Goal: Navigation & Orientation: Find specific page/section

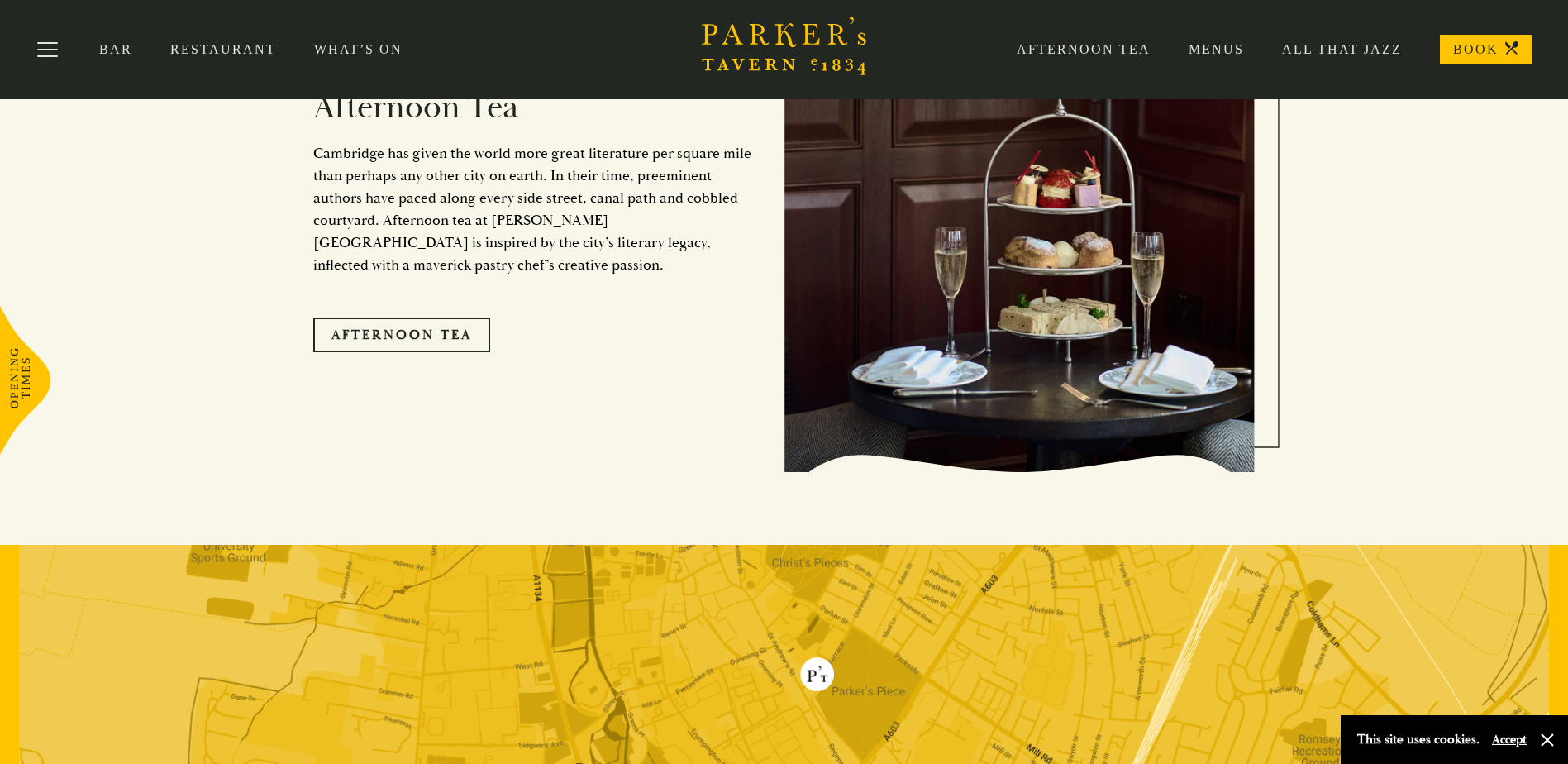
scroll to position [2729, 0]
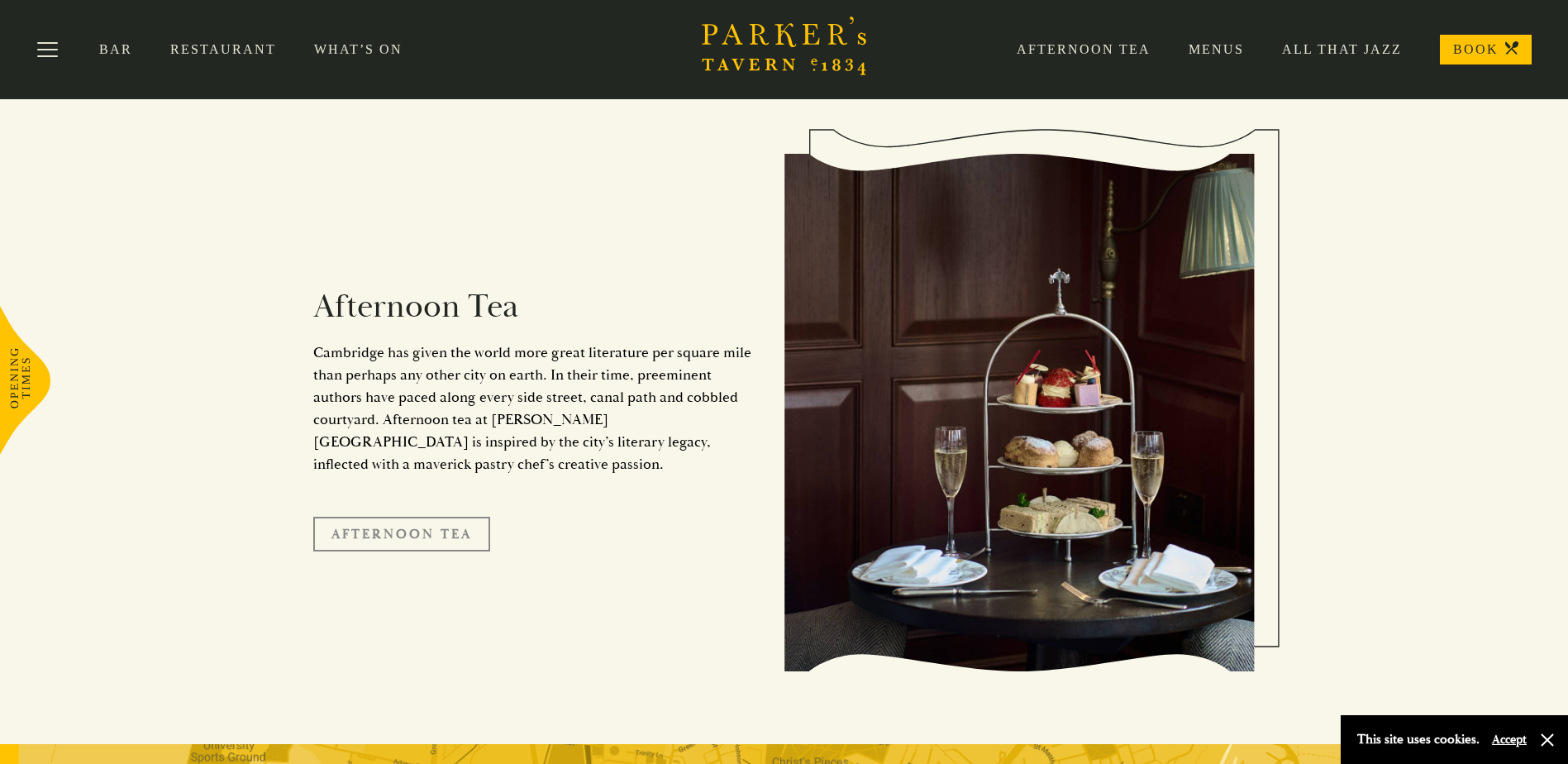
click at [437, 517] on link "Afternoon Tea" at bounding box center [402, 534] width 177 height 35
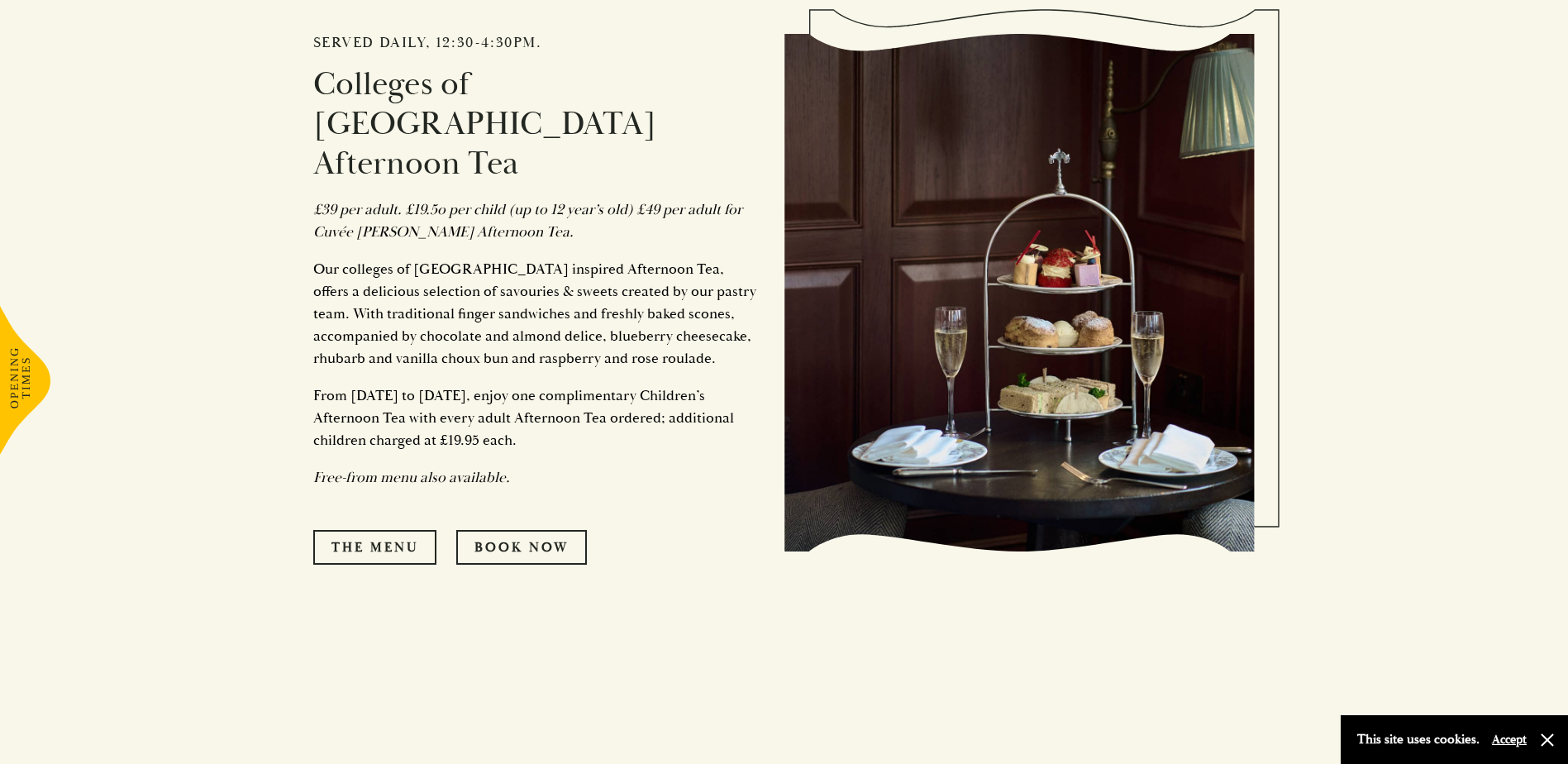
scroll to position [909, 0]
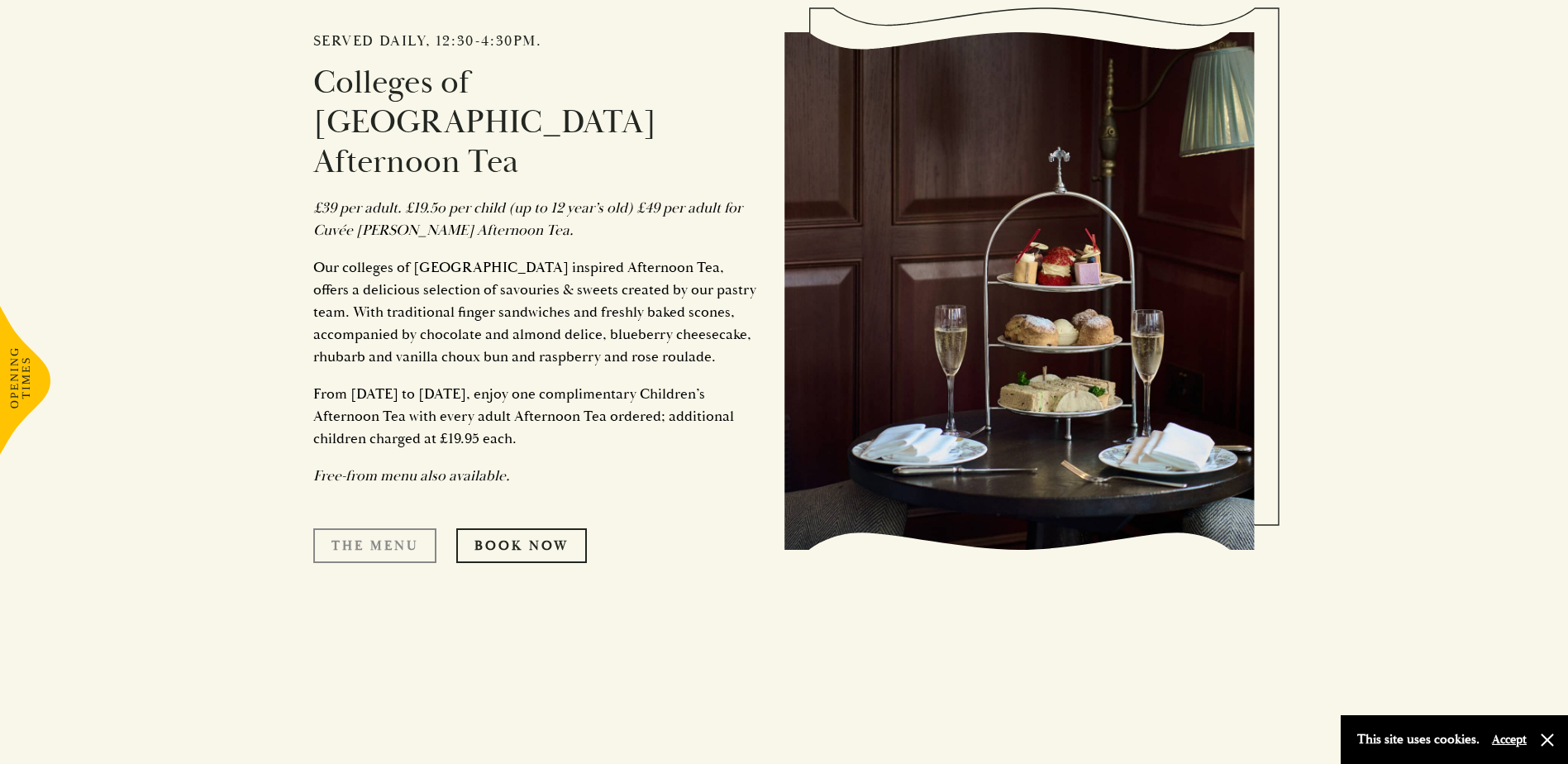
click at [397, 528] on link "The Menu" at bounding box center [375, 545] width 123 height 35
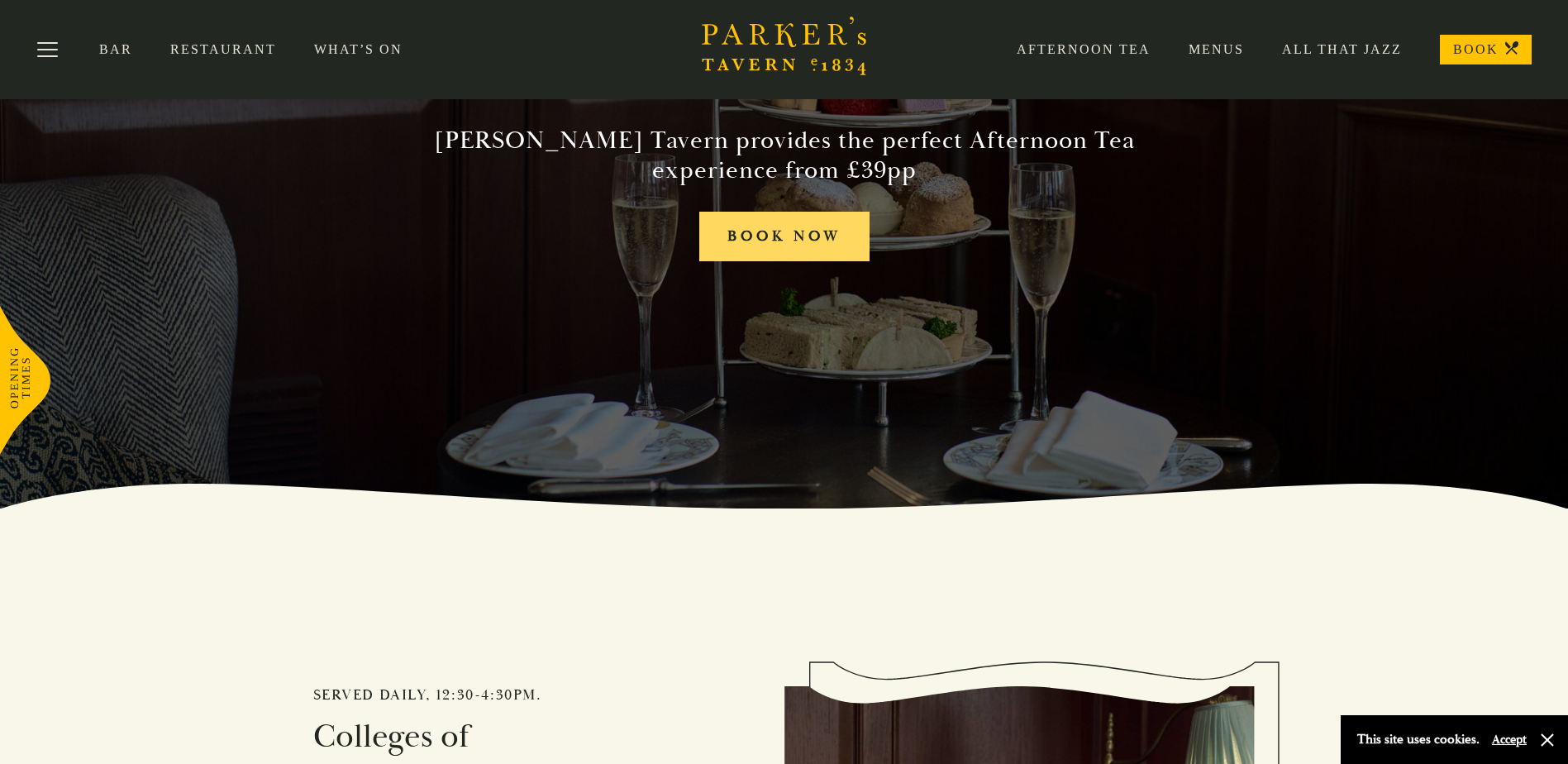
scroll to position [248, 0]
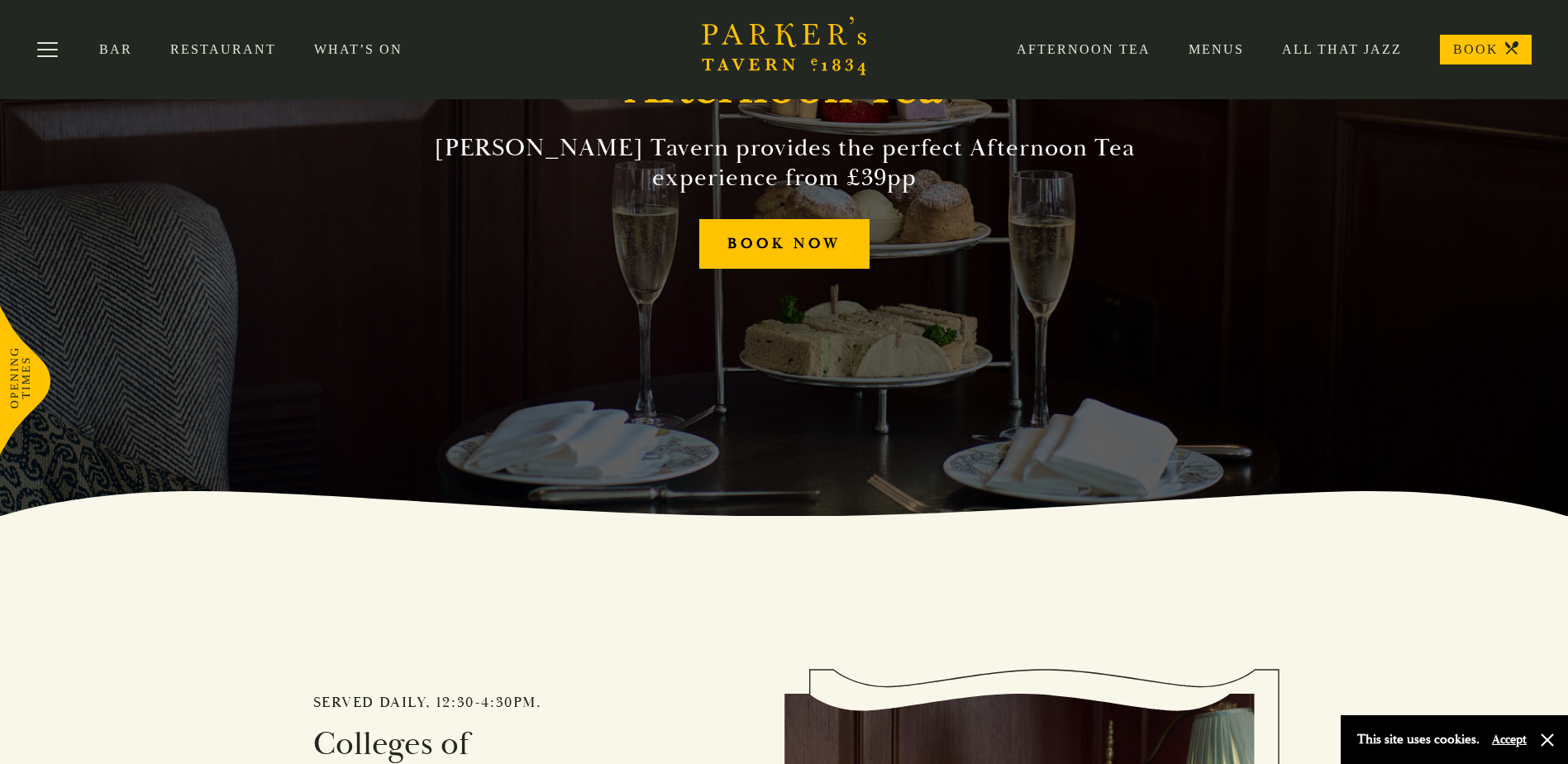
click at [1232, 50] on link "Menus" at bounding box center [1197, 50] width 93 height 17
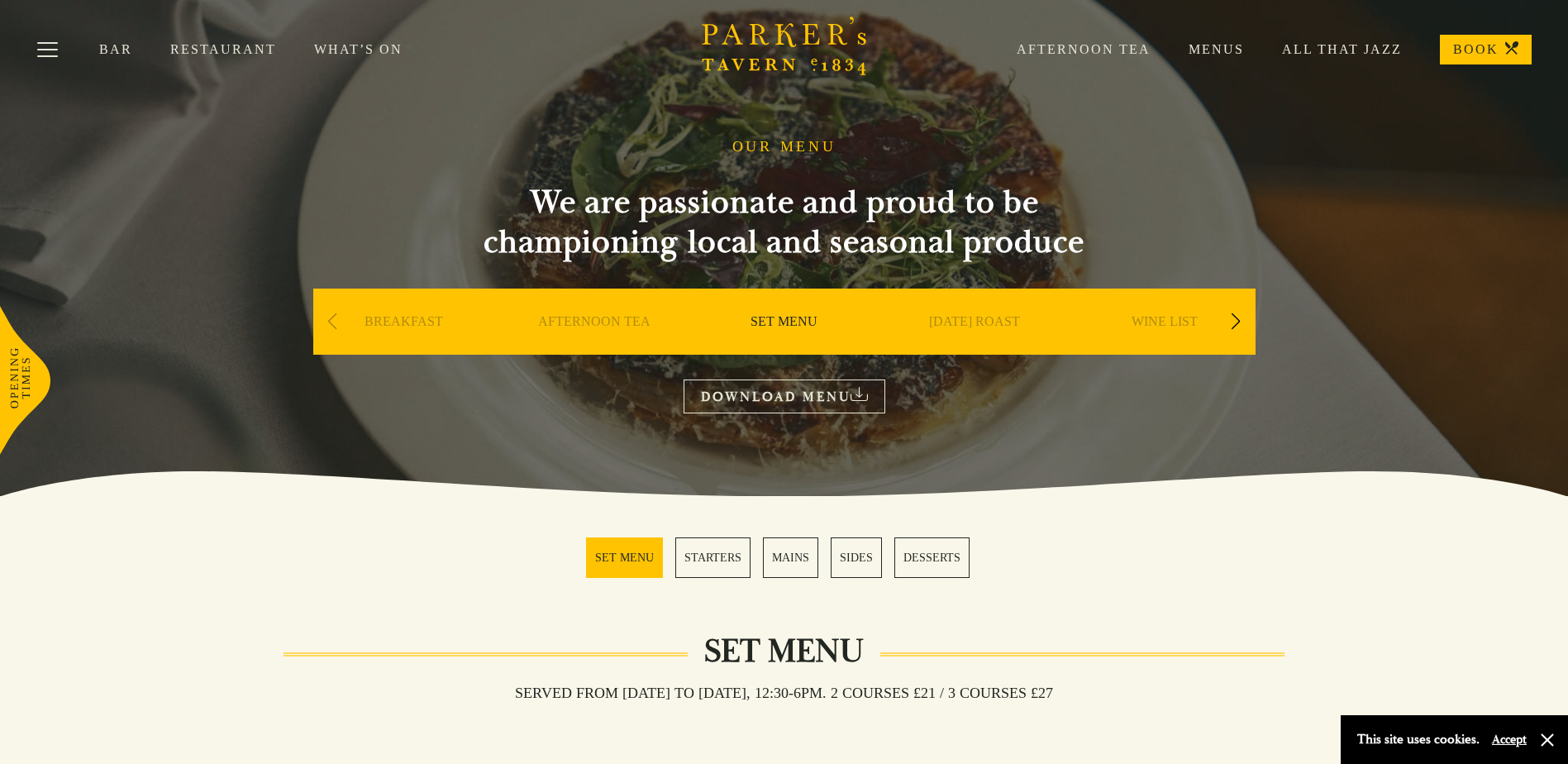
click at [188, 47] on link "Restaurant" at bounding box center [242, 50] width 144 height 17
